Goal: Information Seeking & Learning: Learn about a topic

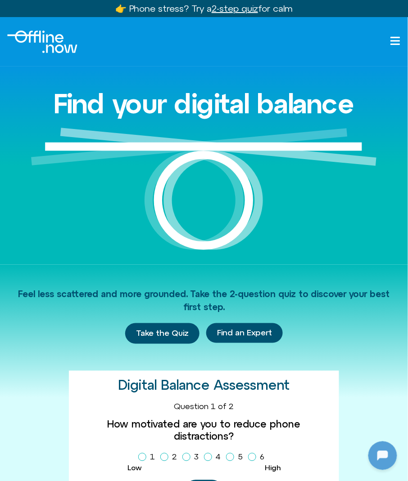
click at [400, 40] on div at bounding box center [204, 41] width 408 height 49
click at [397, 40] on icon "Open menu" at bounding box center [395, 41] width 11 height 11
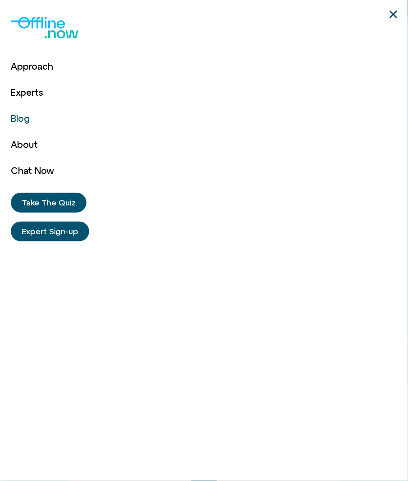
click at [27, 115] on link "Blog" at bounding box center [32, 119] width 43 height 26
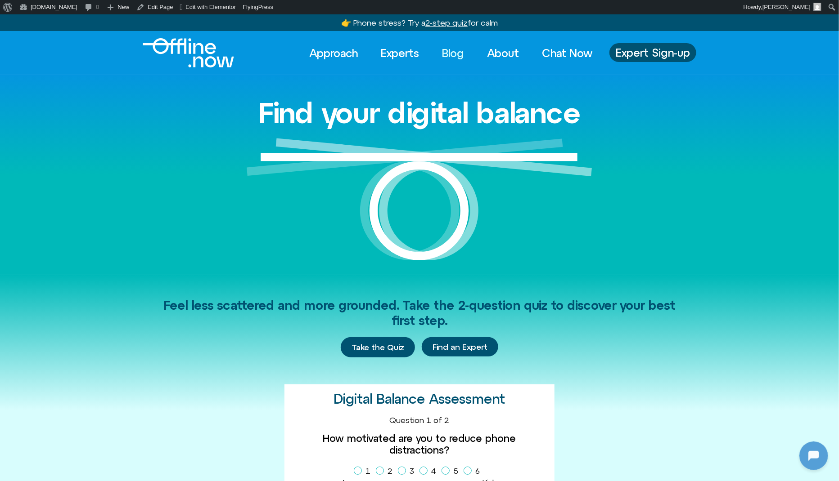
click at [456, 52] on link "Blog" at bounding box center [453, 53] width 38 height 20
